Goal: Download file/media

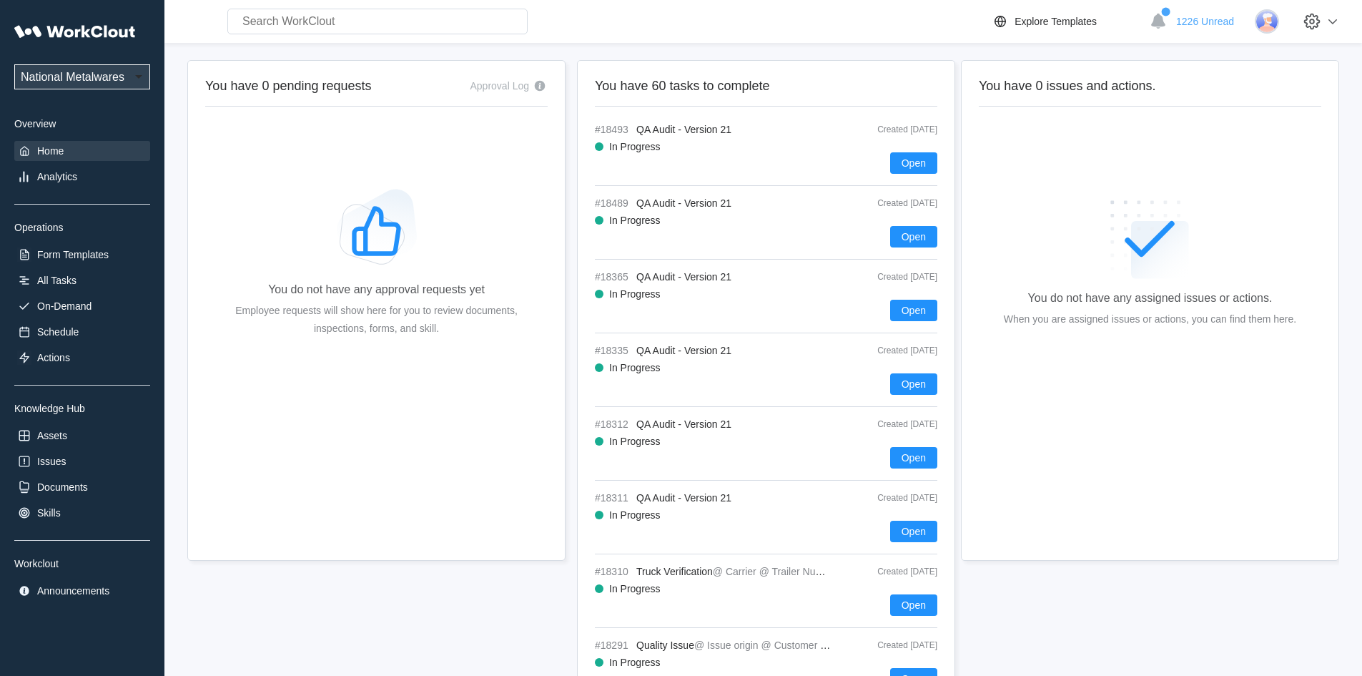
click at [80, 302] on div "On-Demand" at bounding box center [64, 305] width 54 height 11
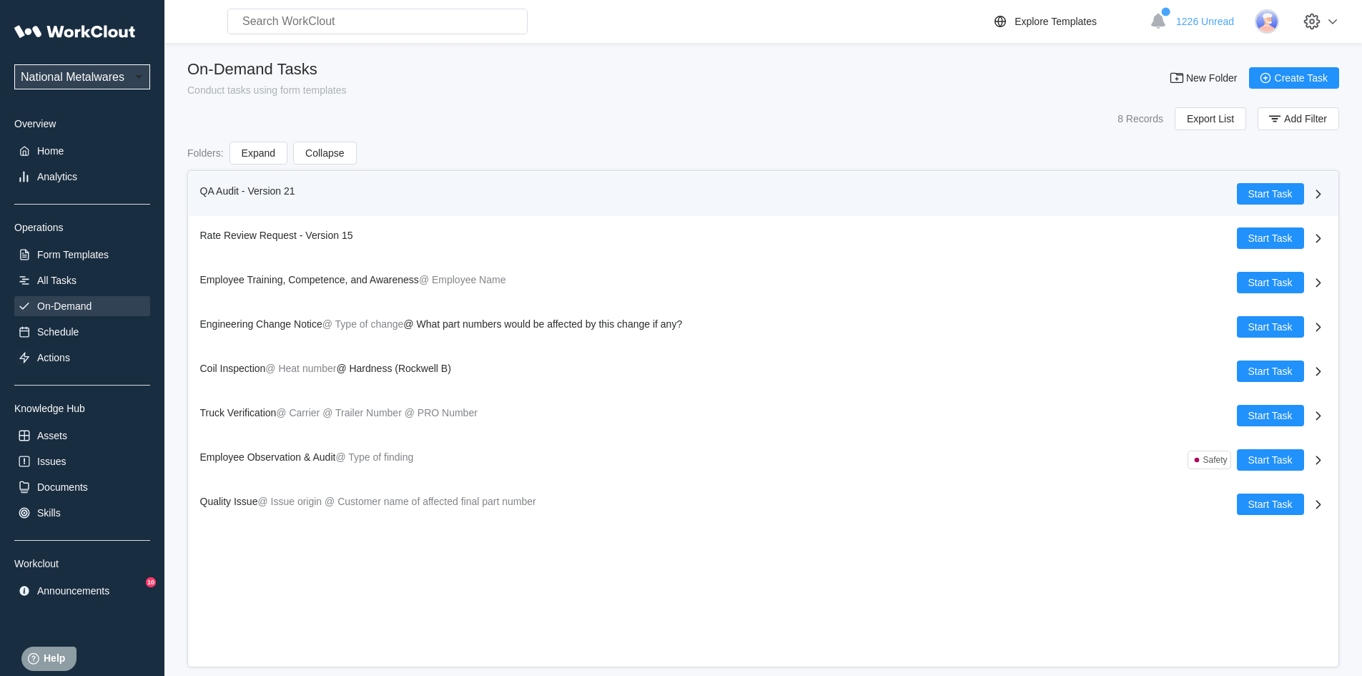
click at [222, 187] on span "QA Audit - Version 21" at bounding box center [247, 190] width 95 height 11
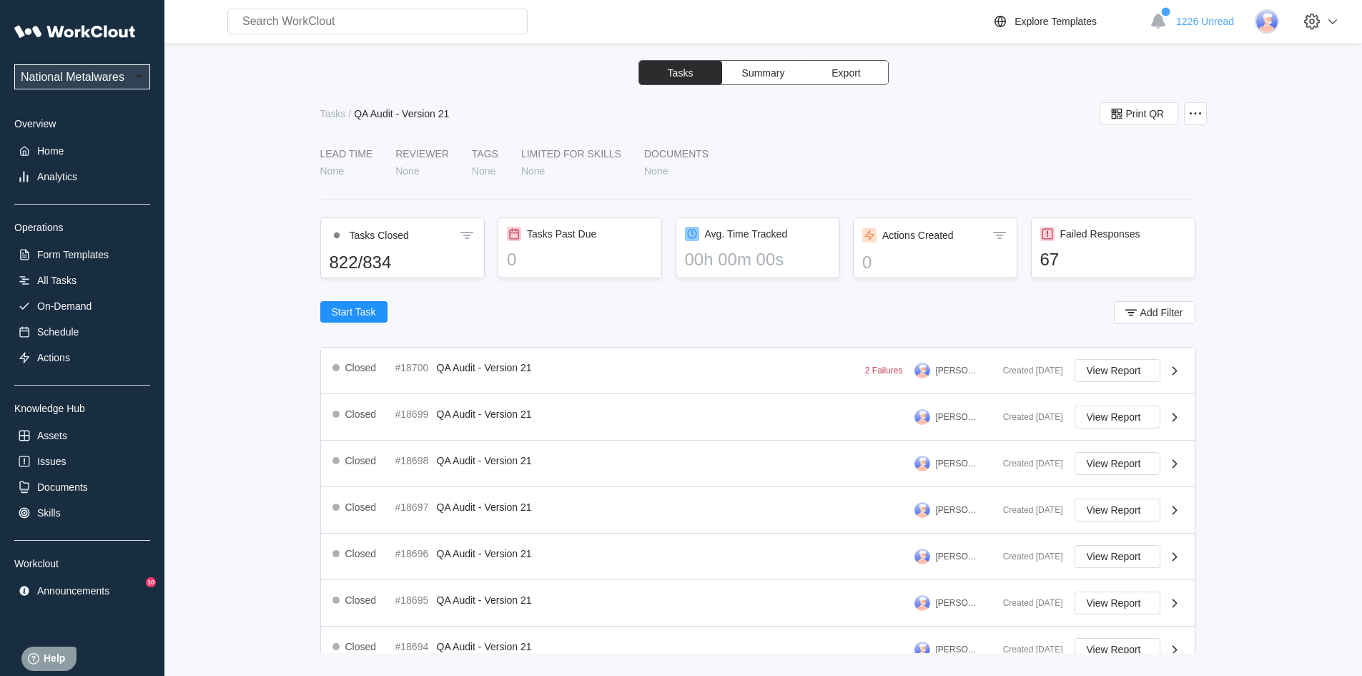
click at [852, 70] on span "Export" at bounding box center [846, 73] width 29 height 10
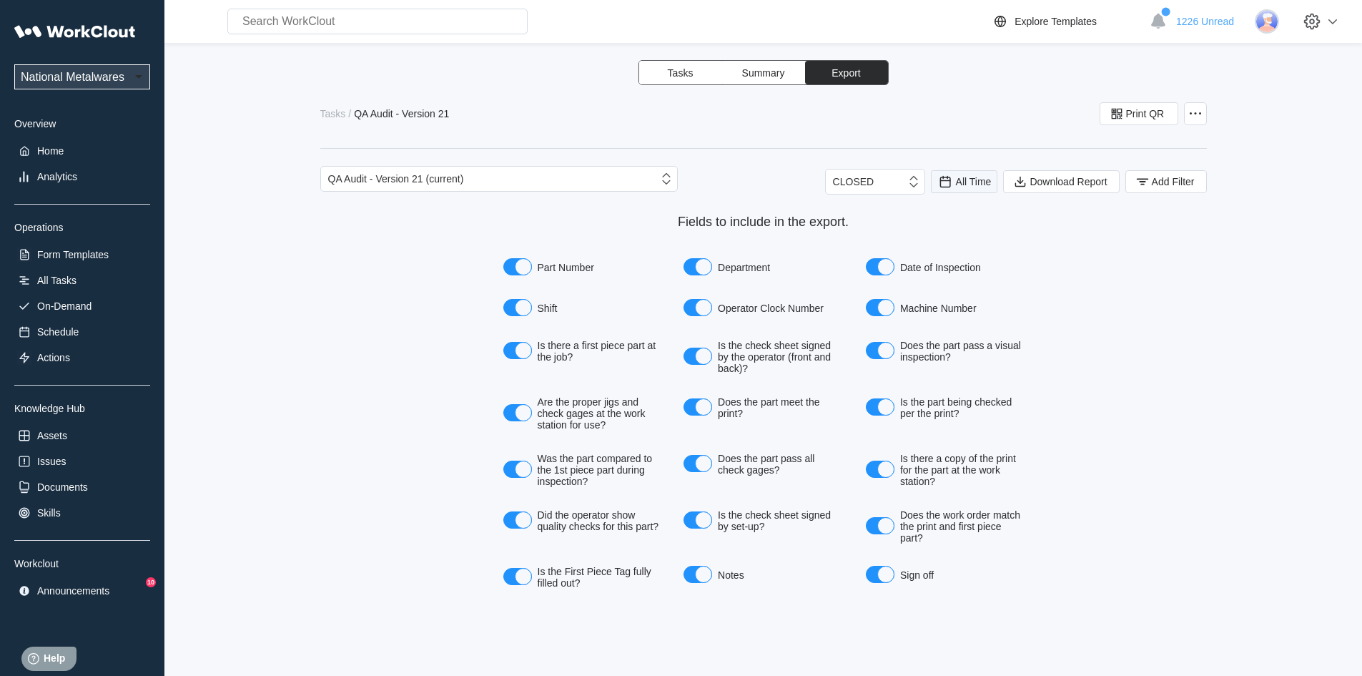
click at [977, 182] on span "All Time" at bounding box center [974, 181] width 36 height 11
click at [954, 232] on div "Last day" at bounding box center [945, 233] width 38 height 11
click at [1166, 186] on span "Add Filter" at bounding box center [1173, 182] width 43 height 10
click at [861, 242] on icon at bounding box center [858, 238] width 16 height 16
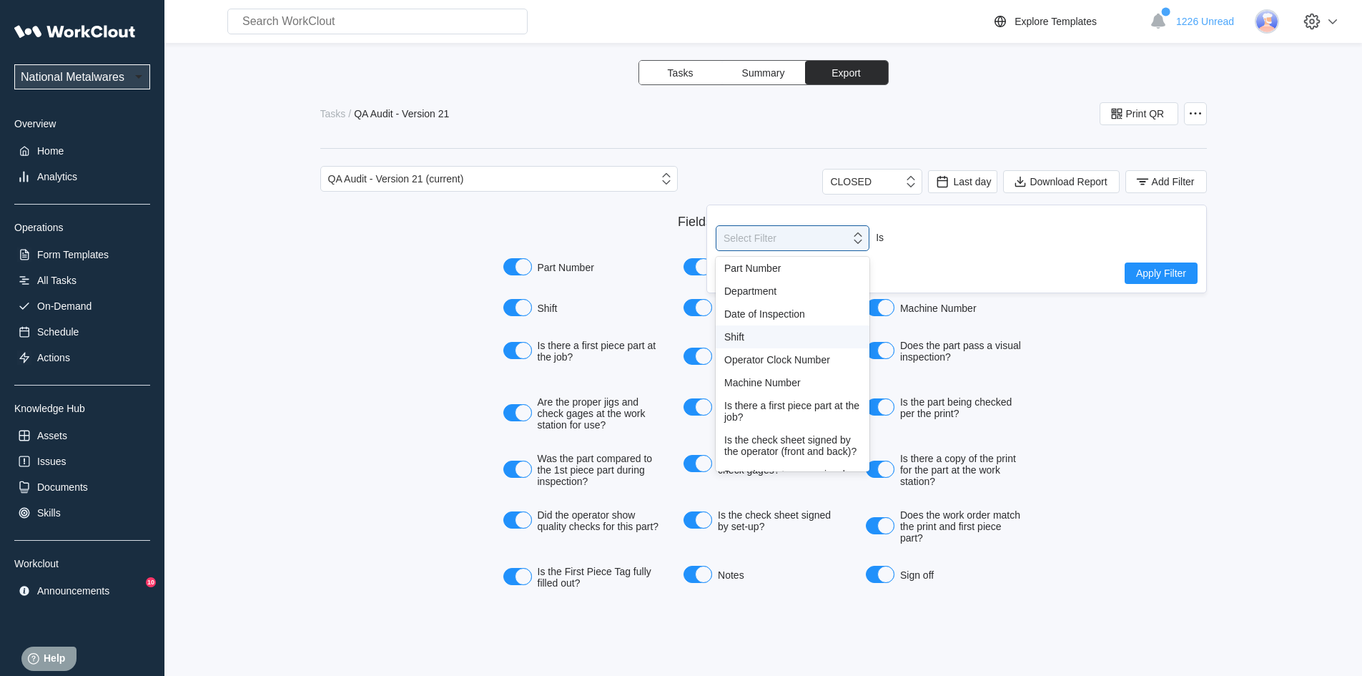
click at [729, 337] on div "Shift" at bounding box center [792, 336] width 137 height 11
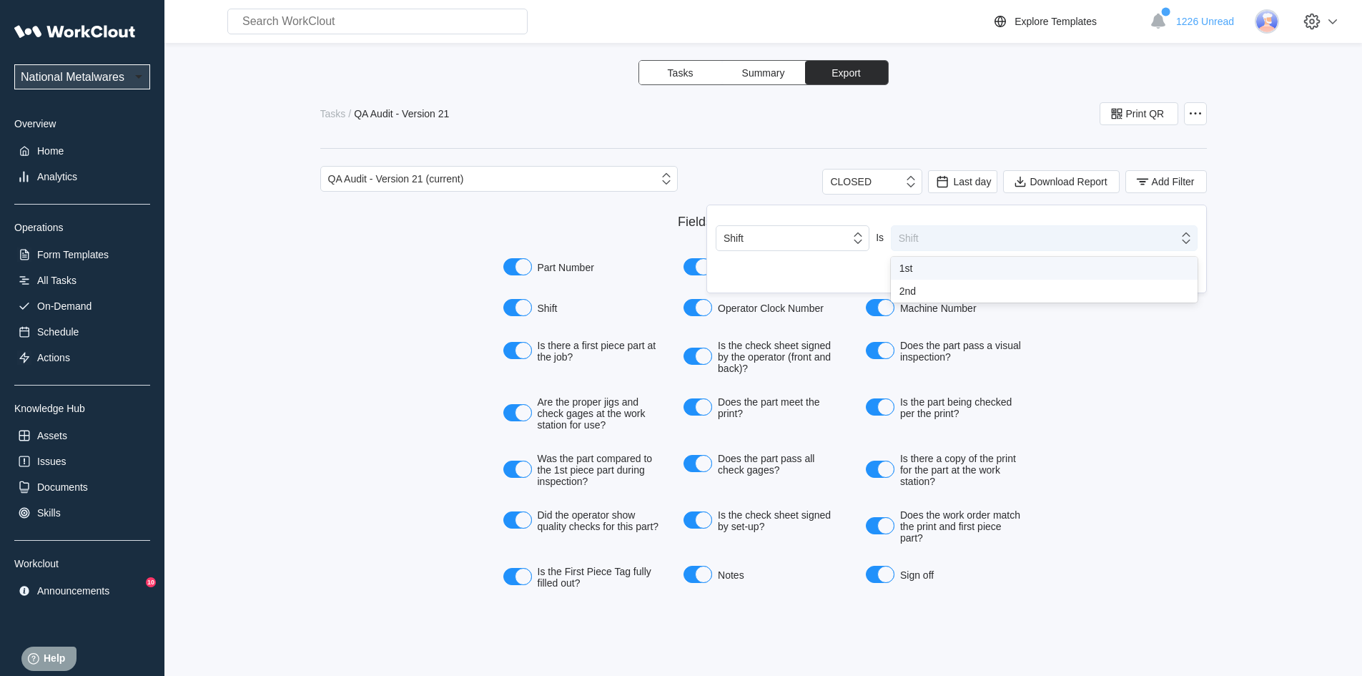
click at [1188, 240] on icon at bounding box center [1186, 238] width 16 height 16
click at [915, 269] on div "1st" at bounding box center [1045, 267] width 290 height 11
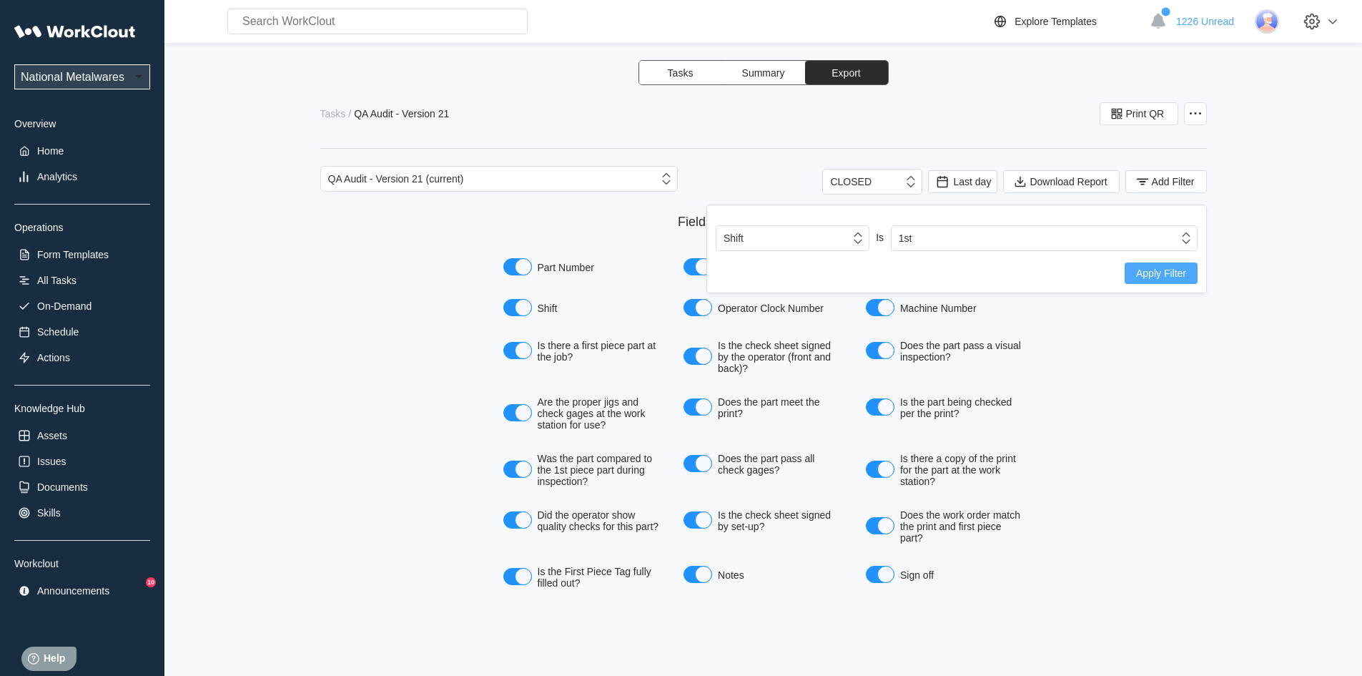
click at [1175, 273] on span "Apply Filter" at bounding box center [1161, 273] width 50 height 10
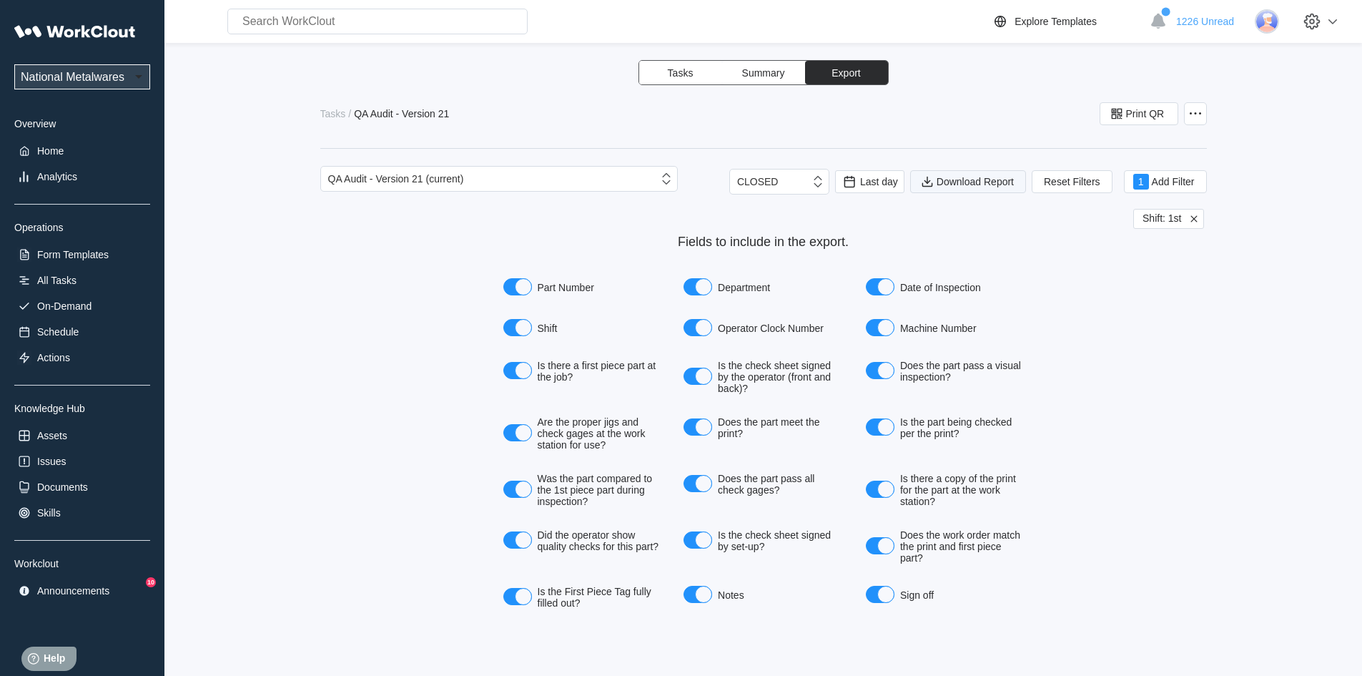
click at [973, 184] on span "Download Report" at bounding box center [975, 182] width 77 height 10
